Goal: Task Accomplishment & Management: Use online tool/utility

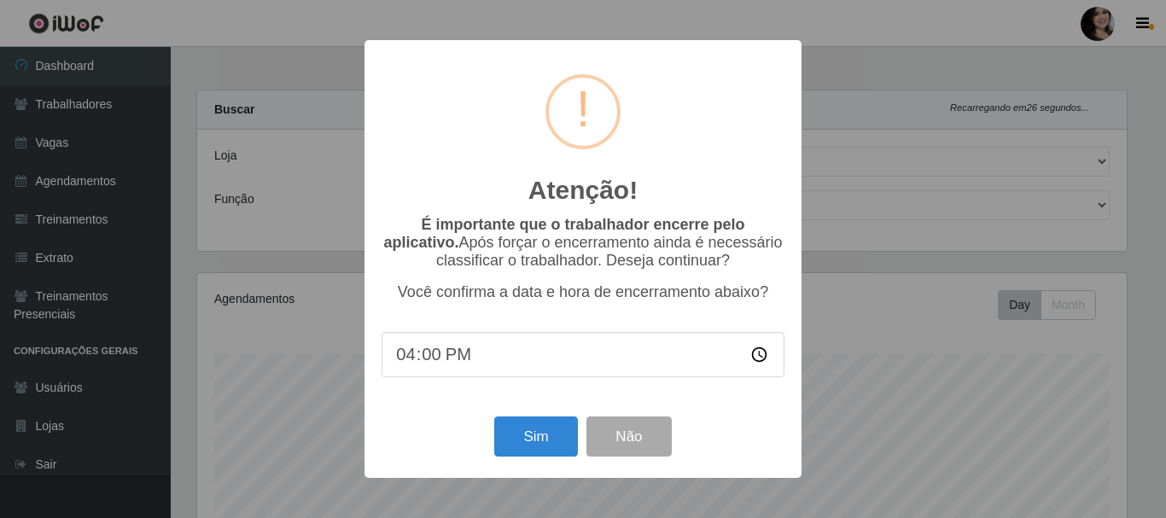
select select "399"
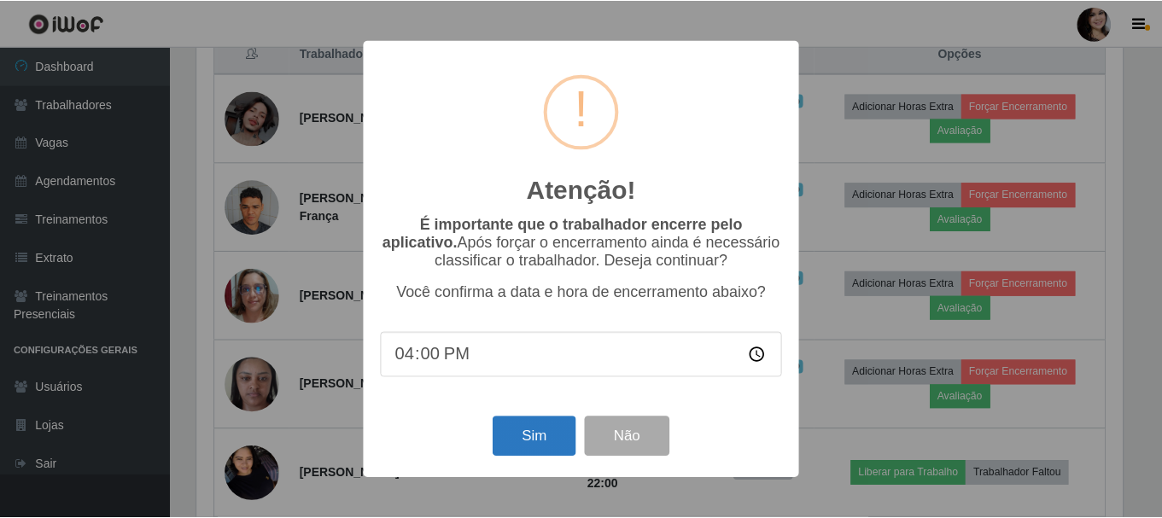
scroll to position [354, 930]
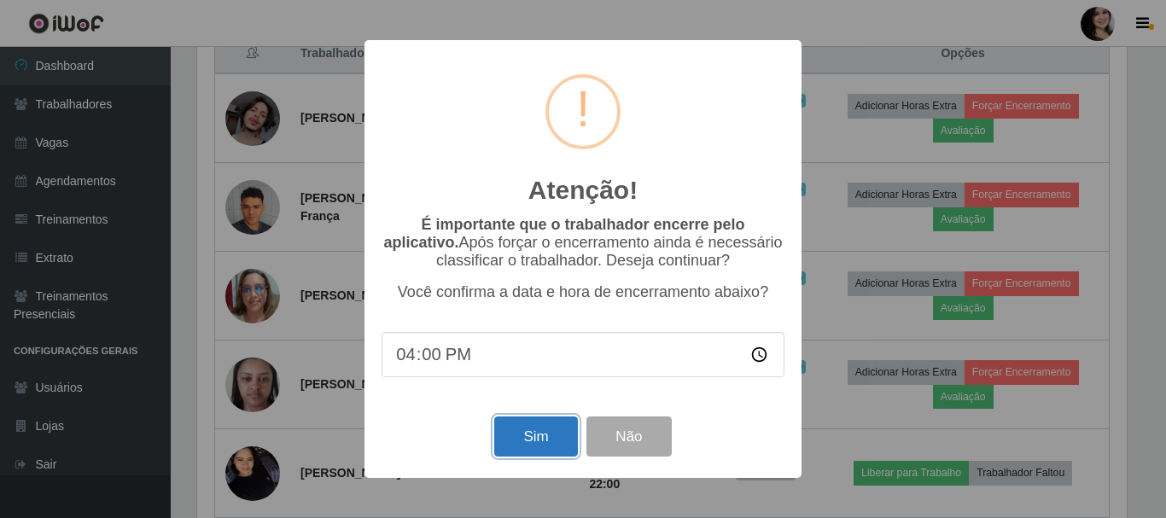
click at [550, 453] on button "Sim" at bounding box center [535, 437] width 83 height 40
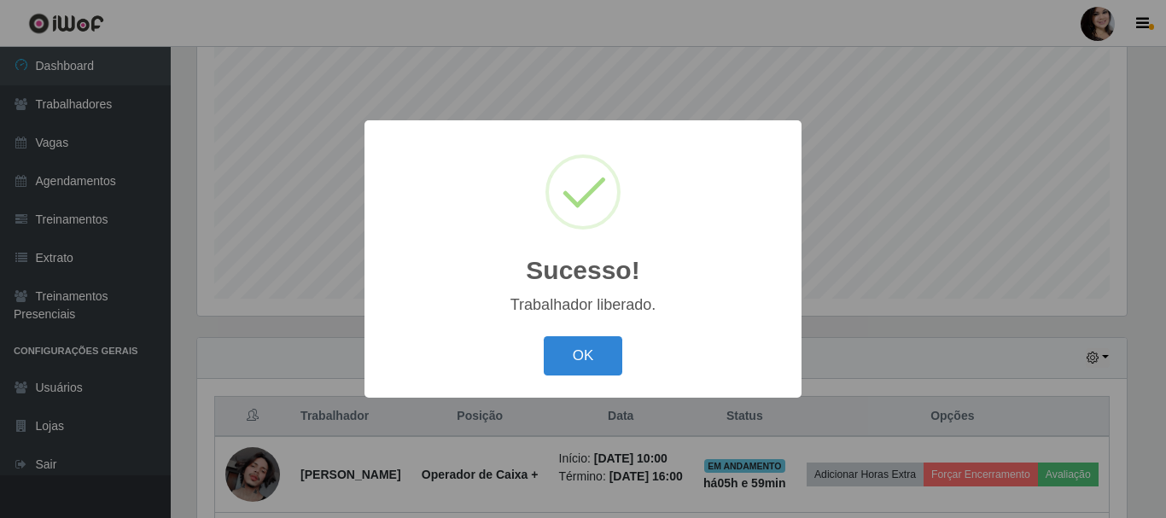
click at [544, 336] on button "OK" at bounding box center [583, 356] width 79 height 40
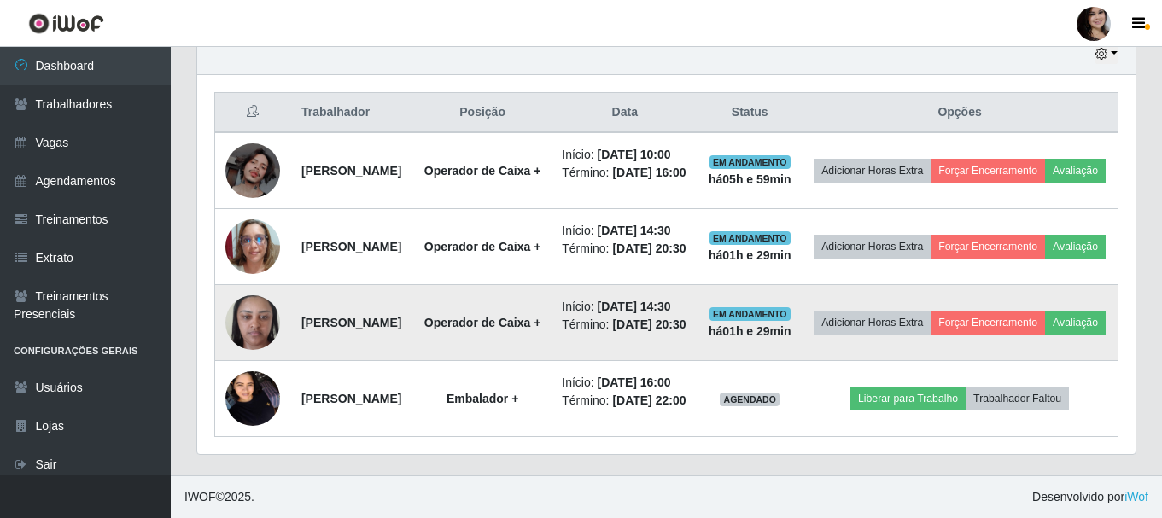
scroll to position [739, 0]
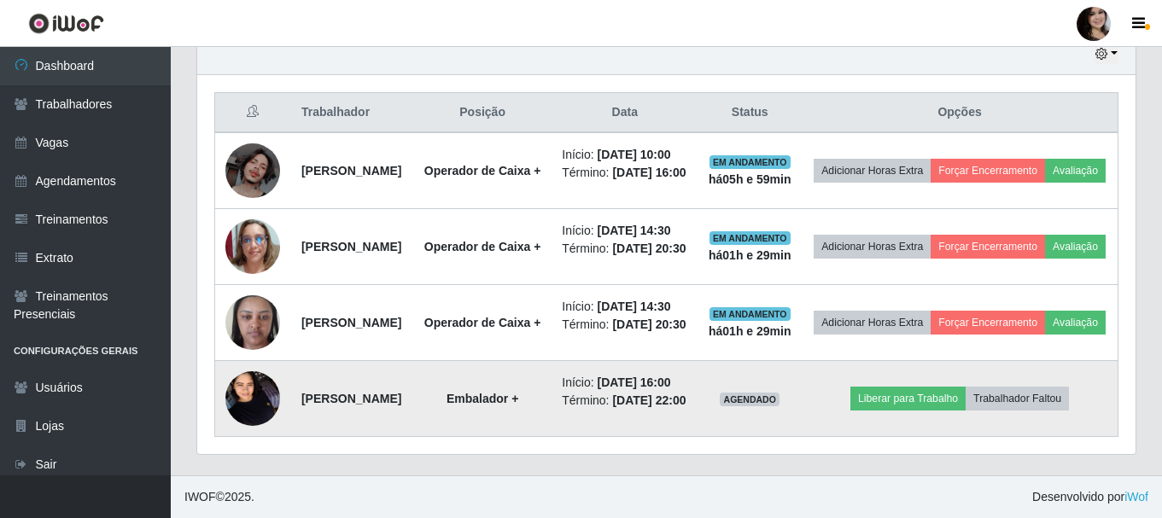
click at [260, 385] on img at bounding box center [252, 398] width 55 height 73
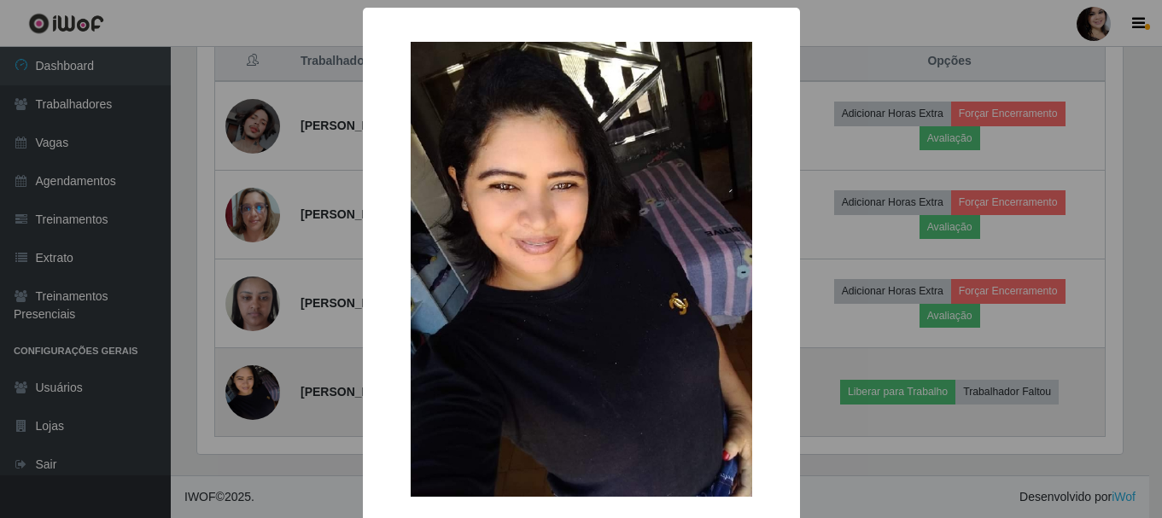
scroll to position [354, 930]
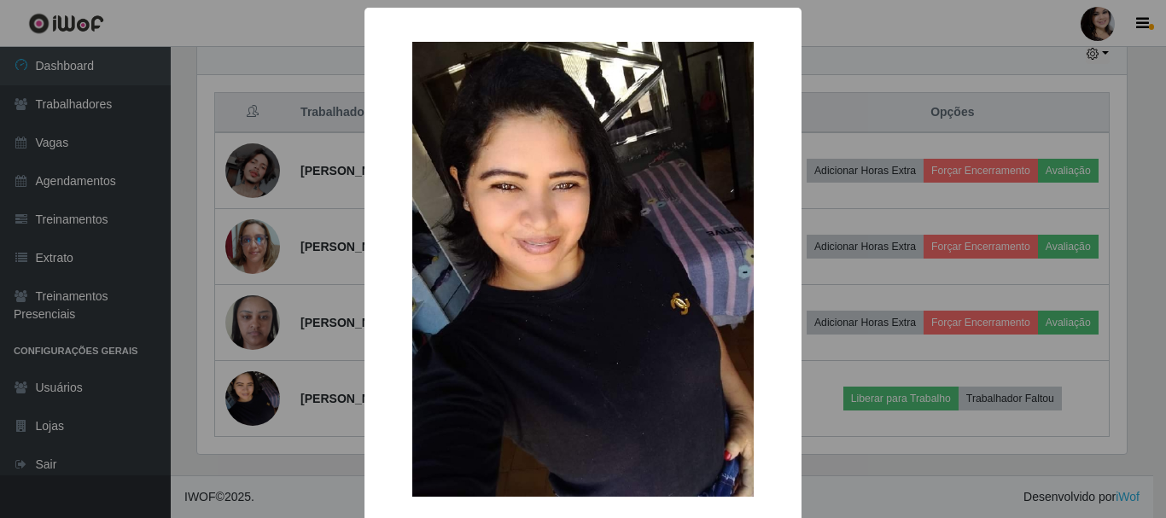
click at [365, 336] on div "× OK Cancel" at bounding box center [583, 303] width 437 height 590
click at [955, 324] on div "× OK Cancel" at bounding box center [583, 259] width 1166 height 518
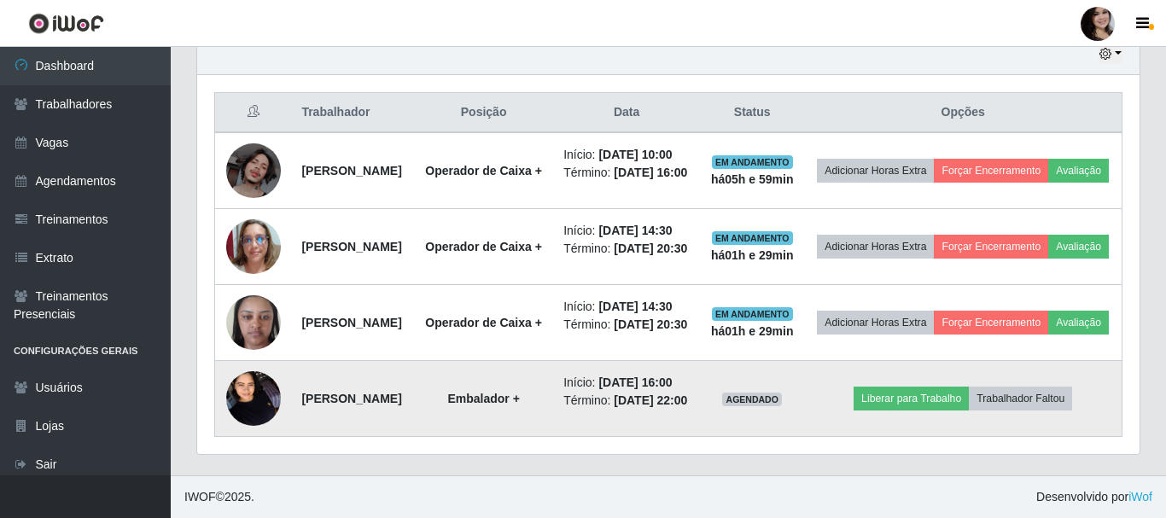
scroll to position [354, 938]
click at [938, 387] on button "Liberar para Trabalho" at bounding box center [907, 399] width 115 height 24
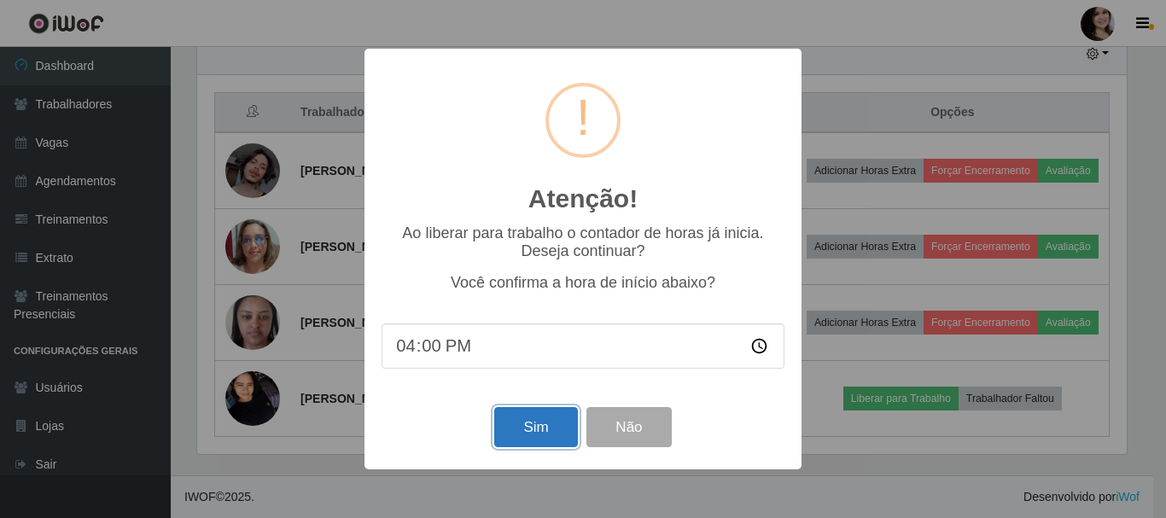
click at [542, 429] on button "Sim" at bounding box center [535, 427] width 83 height 40
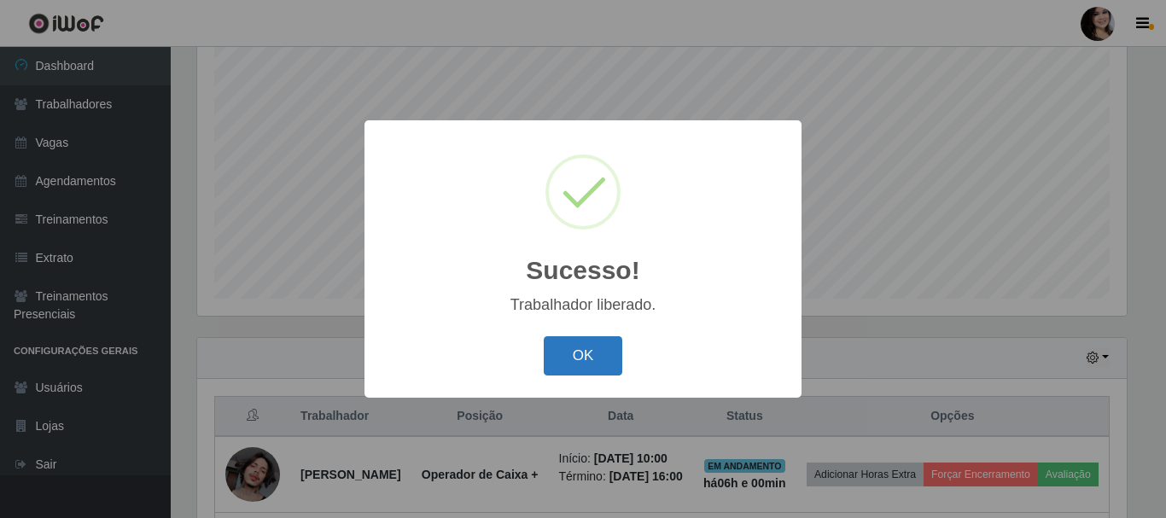
click at [591, 367] on button "OK" at bounding box center [583, 356] width 79 height 40
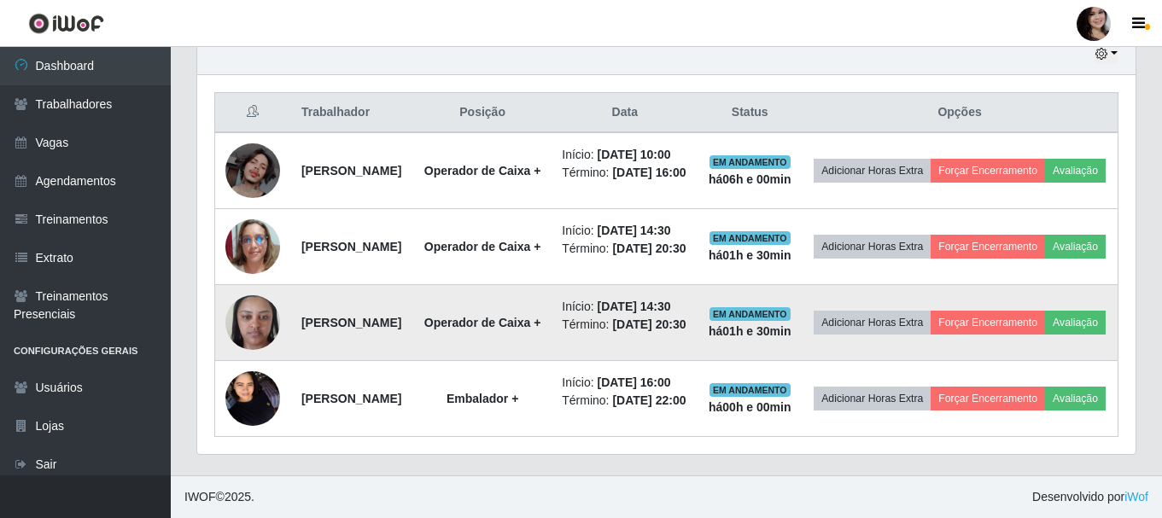
scroll to position [739, 0]
